Goal: Task Accomplishment & Management: Use online tool/utility

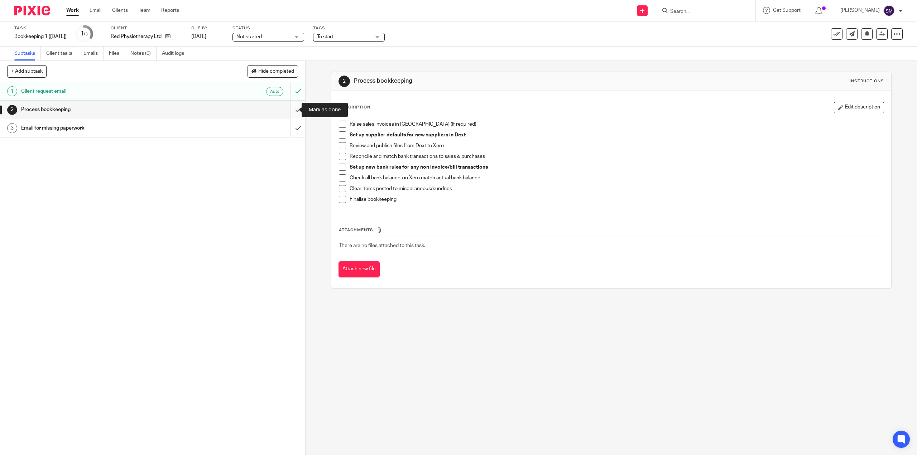
click at [290, 111] on input "submit" at bounding box center [152, 110] width 305 height 18
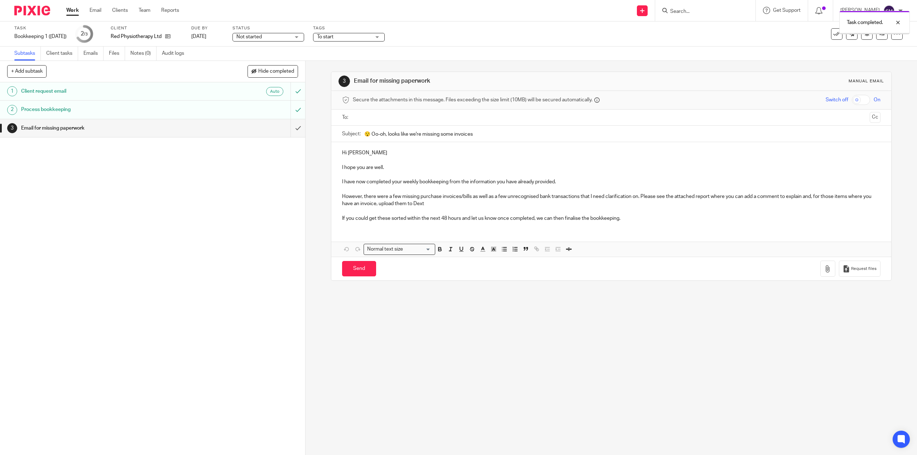
click at [294, 127] on input "submit" at bounding box center [152, 128] width 305 height 18
